Goal: Check status: Check status

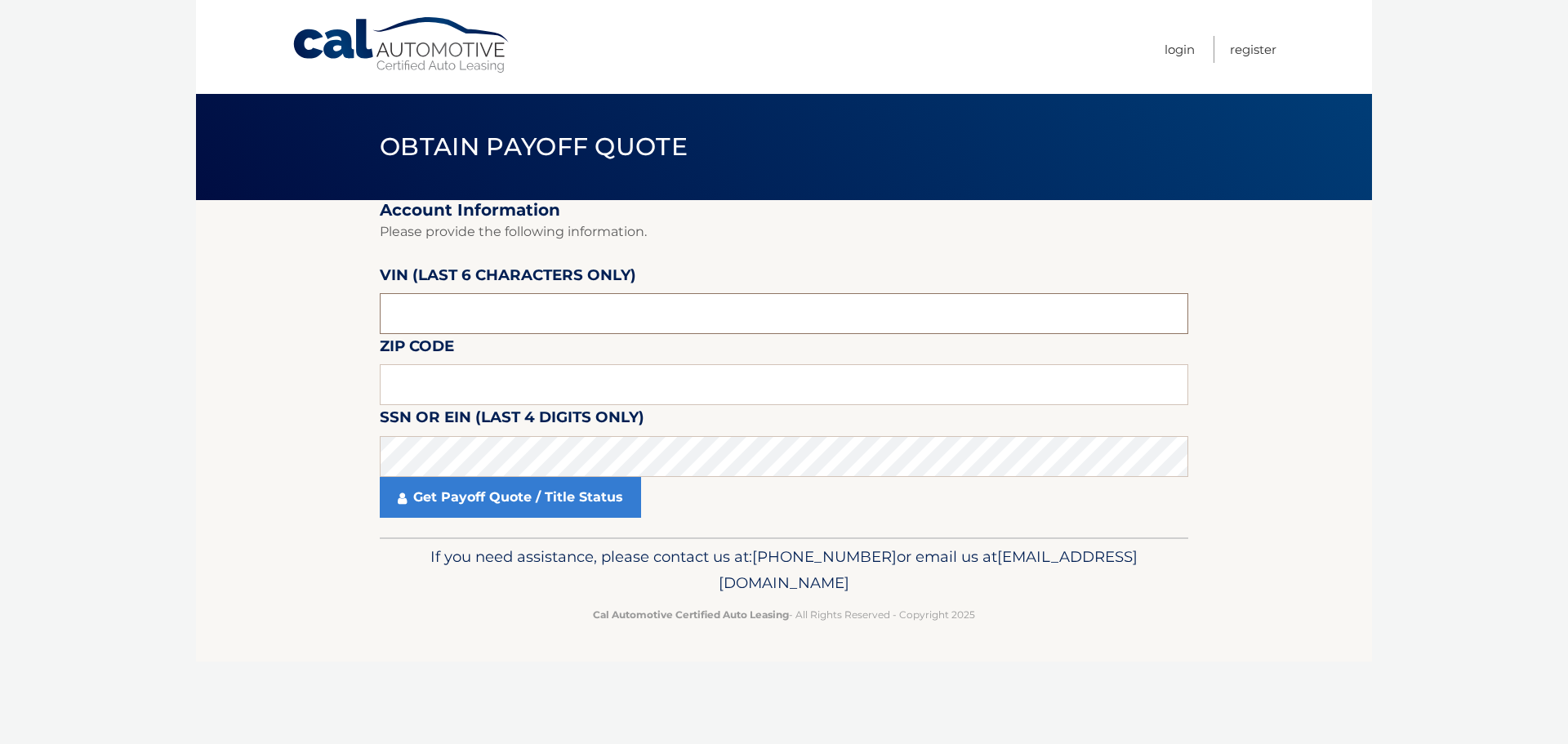
click at [672, 319] on input "text" at bounding box center [784, 313] width 809 height 41
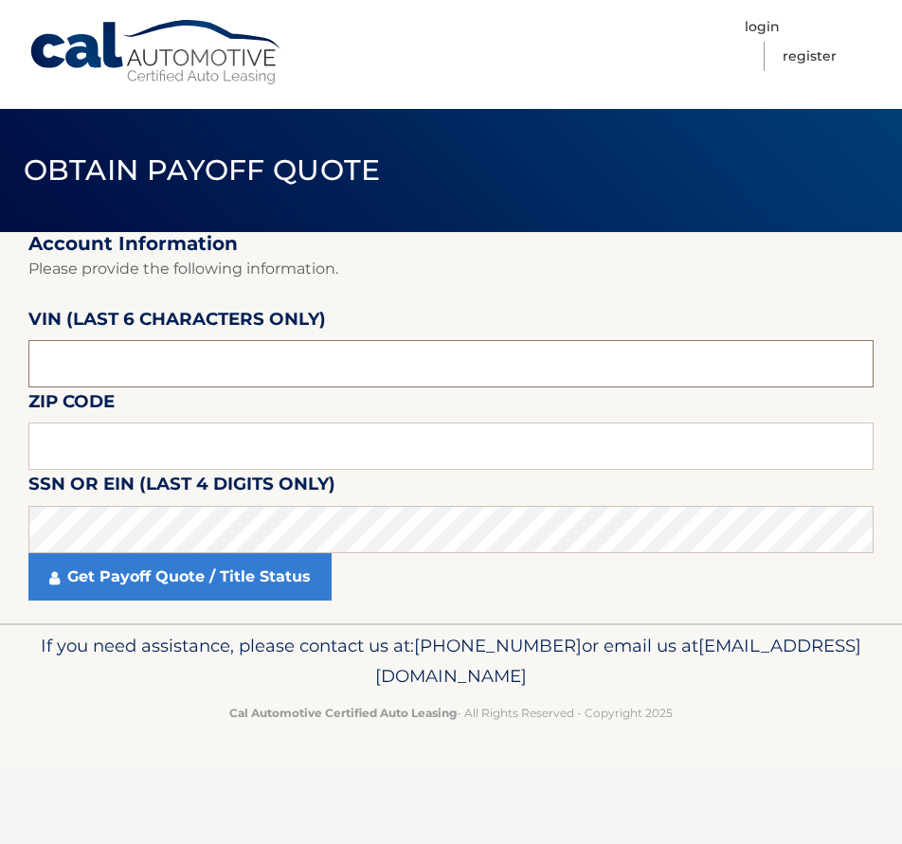
click at [401, 366] on input "text" at bounding box center [450, 363] width 845 height 47
click at [334, 374] on input "text" at bounding box center [450, 363] width 845 height 47
type input "395605"
click at [205, 445] on input "text" at bounding box center [450, 446] width 845 height 47
click at [229, 444] on input "text" at bounding box center [450, 446] width 845 height 47
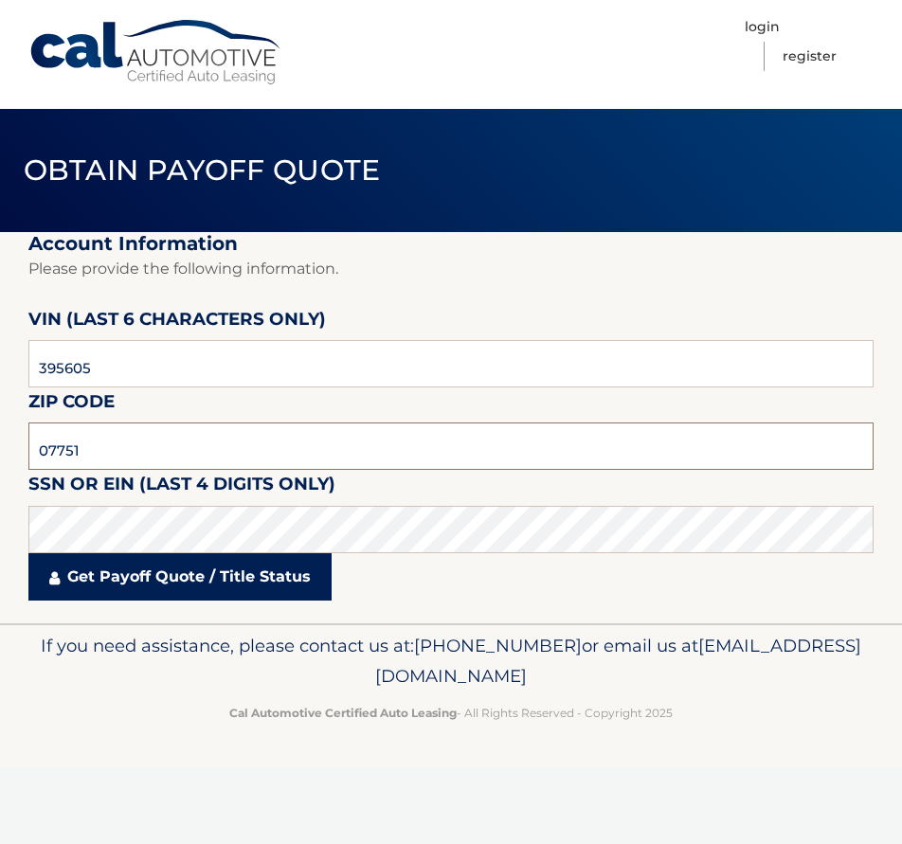
type input "07751"
click at [184, 584] on link "Get Payoff Quote / Title Status" at bounding box center [179, 576] width 303 height 47
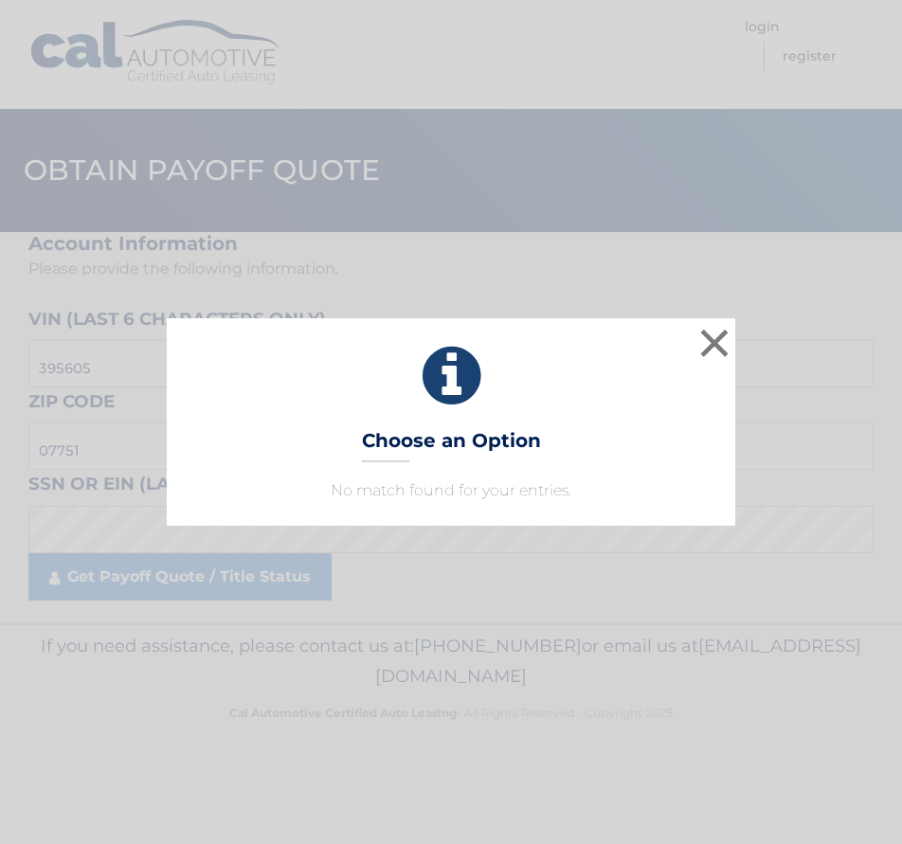
click at [521, 251] on div "× Choose an Option No match found for your entries. This is what you see on sec…" at bounding box center [451, 422] width 902 height 844
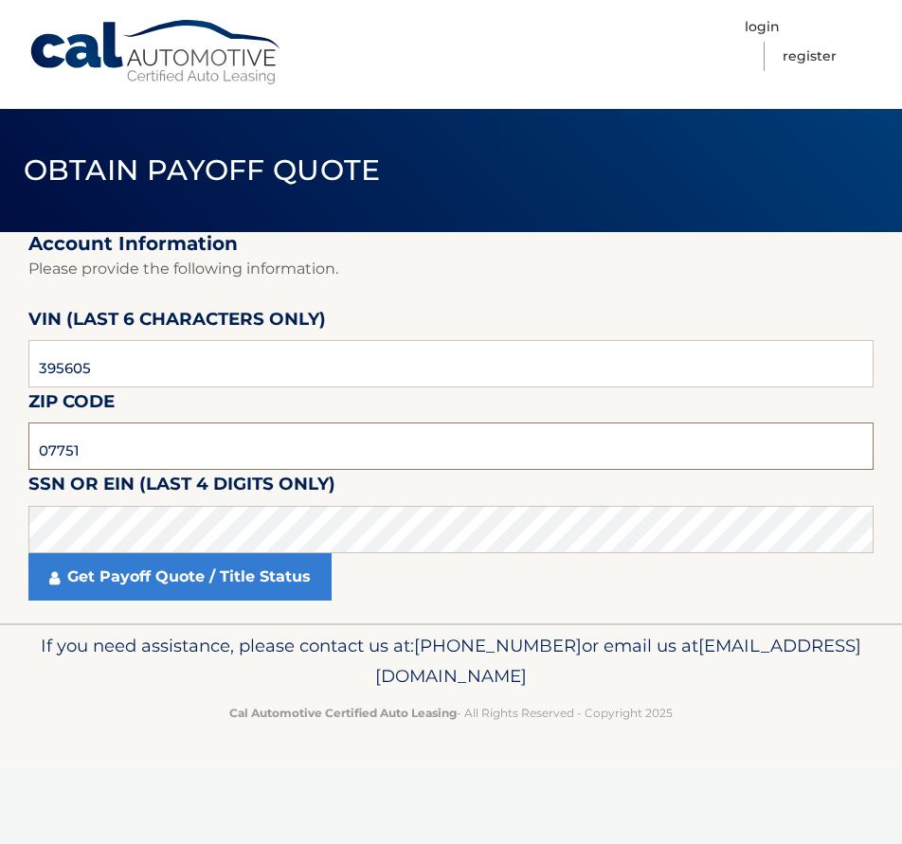
click at [201, 455] on input "07751" at bounding box center [450, 446] width 845 height 47
drag, startPoint x: 115, startPoint y: 360, endPoint x: -91, endPoint y: 362, distance: 205.6
click at [0, 362] on html "Cal Automotive Menu Login Register Obtain Payoff Quote 395605" at bounding box center [451, 422] width 902 height 844
type input "708477"
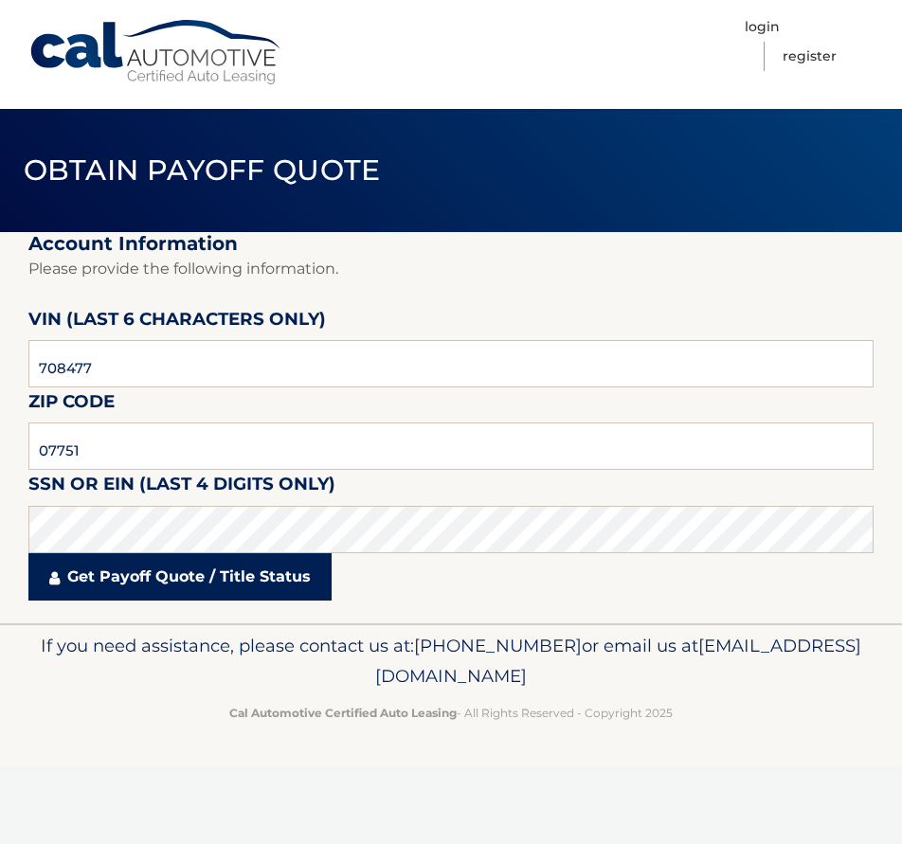
click at [235, 586] on link "Get Payoff Quote / Title Status" at bounding box center [179, 576] width 303 height 47
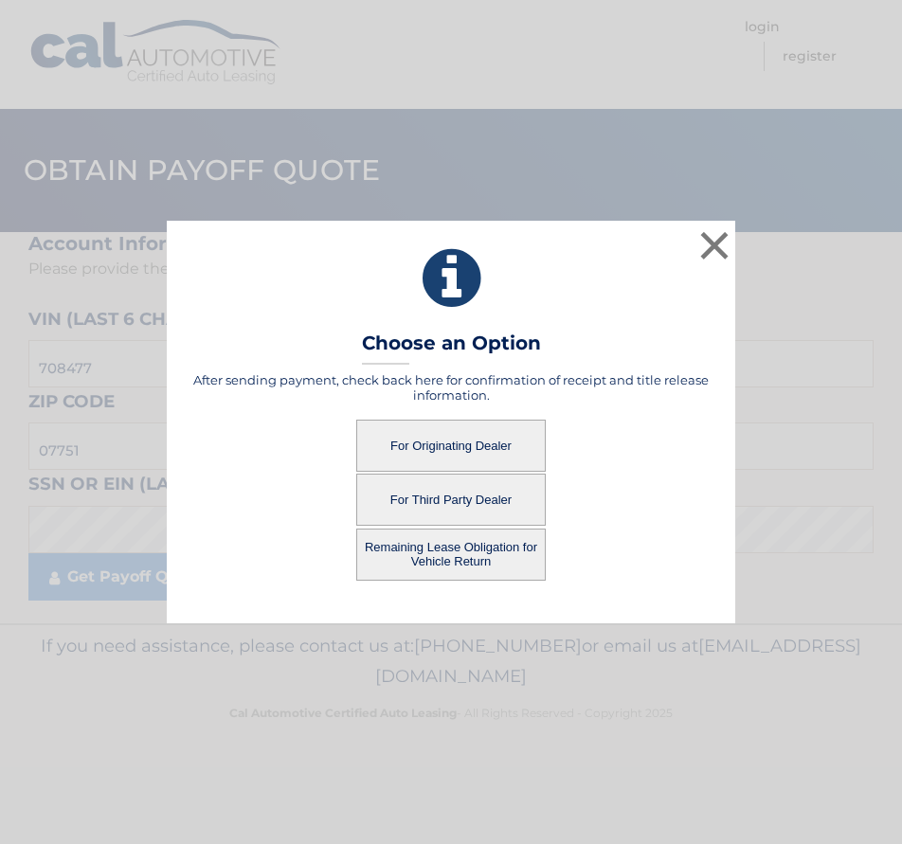
click at [437, 449] on button "For Originating Dealer" at bounding box center [450, 446] width 189 height 52
click at [440, 436] on button "For Originating Dealer" at bounding box center [450, 446] width 189 height 52
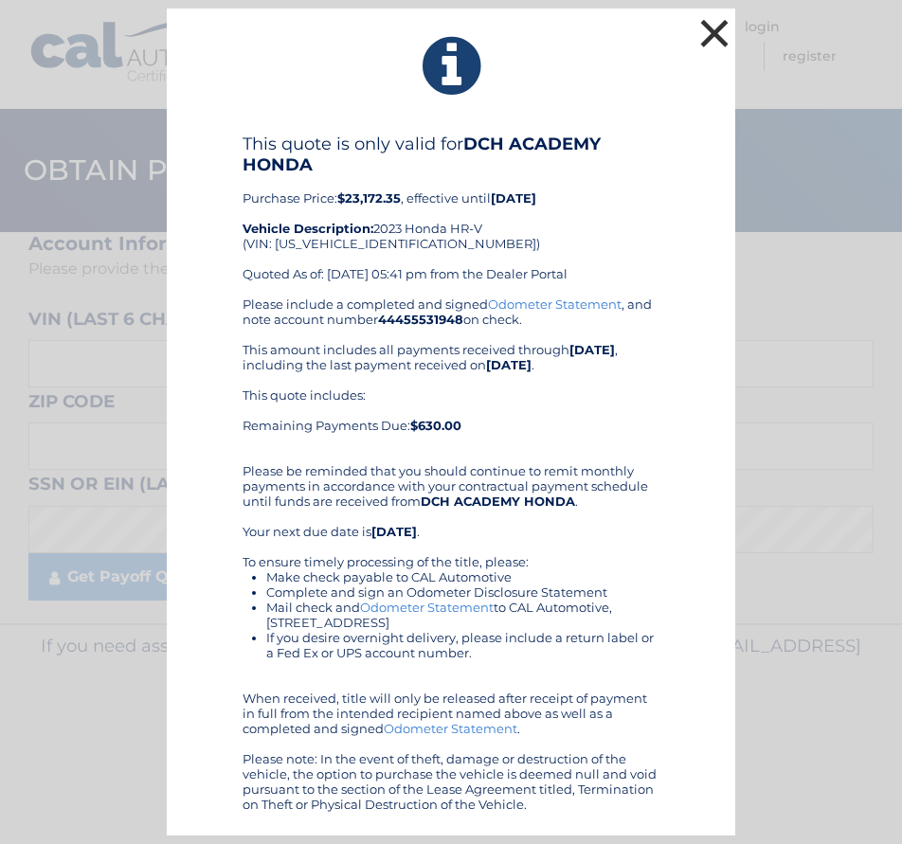
click at [719, 32] on button "×" at bounding box center [714, 33] width 38 height 38
